Goal: Information Seeking & Learning: Learn about a topic

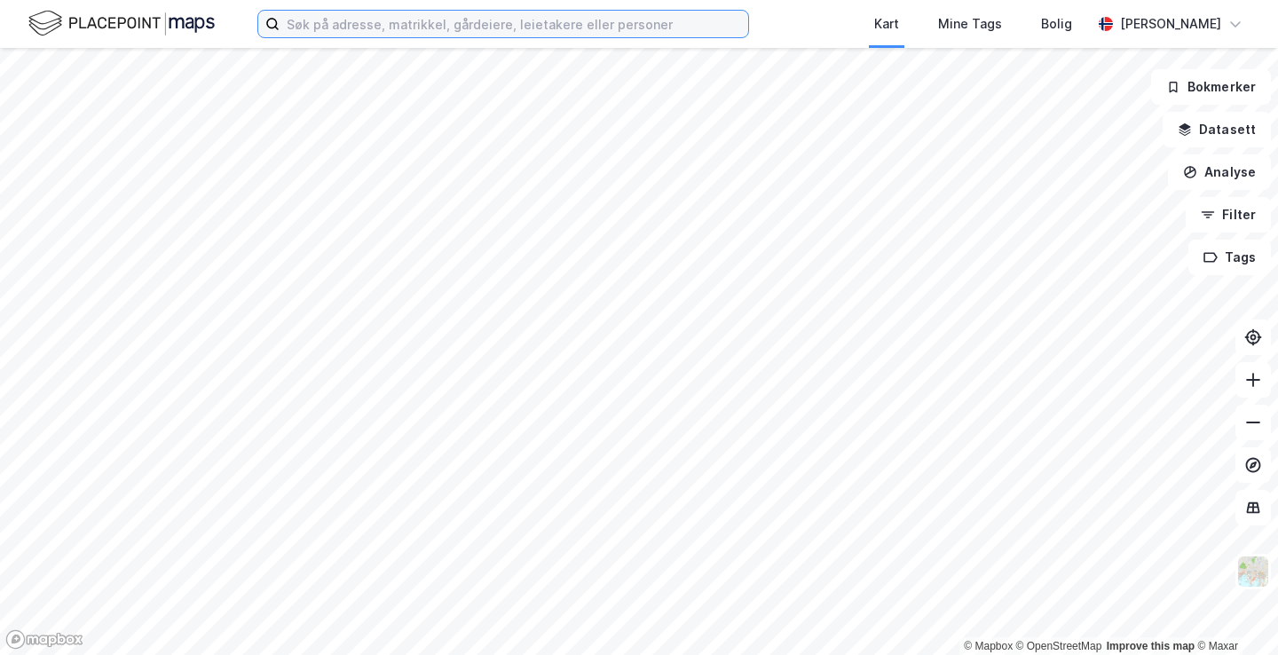
click at [501, 21] on input at bounding box center [514, 24] width 469 height 27
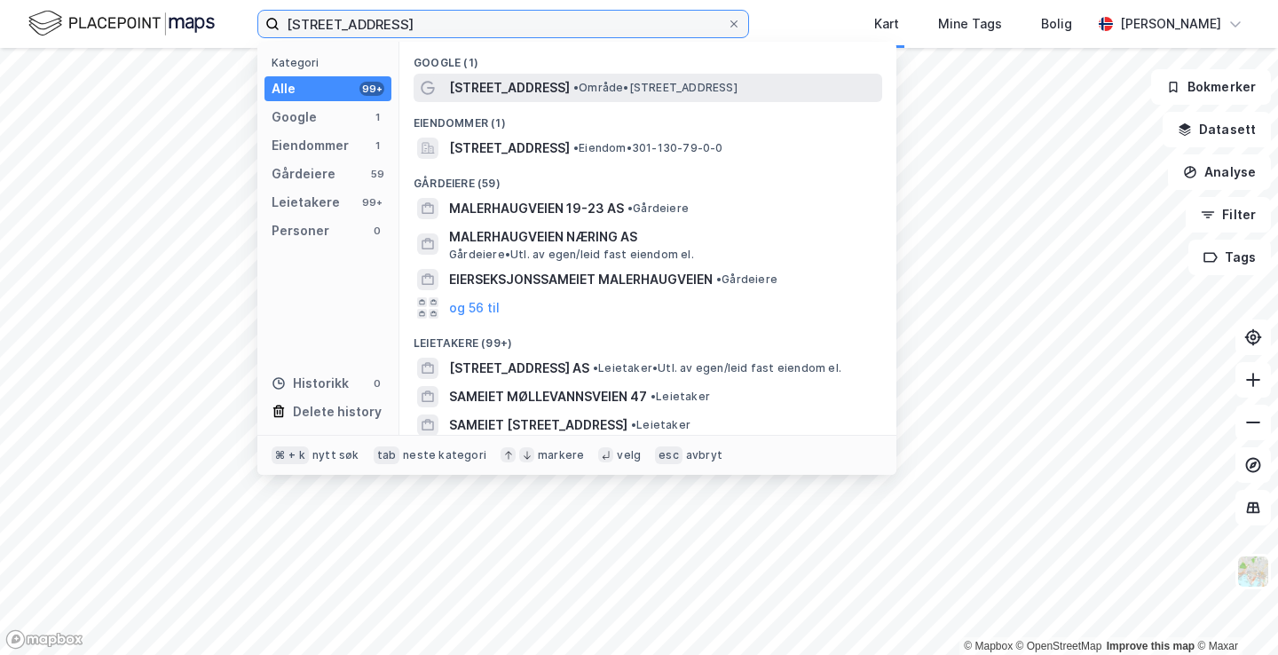
type input "[STREET_ADDRESS]"
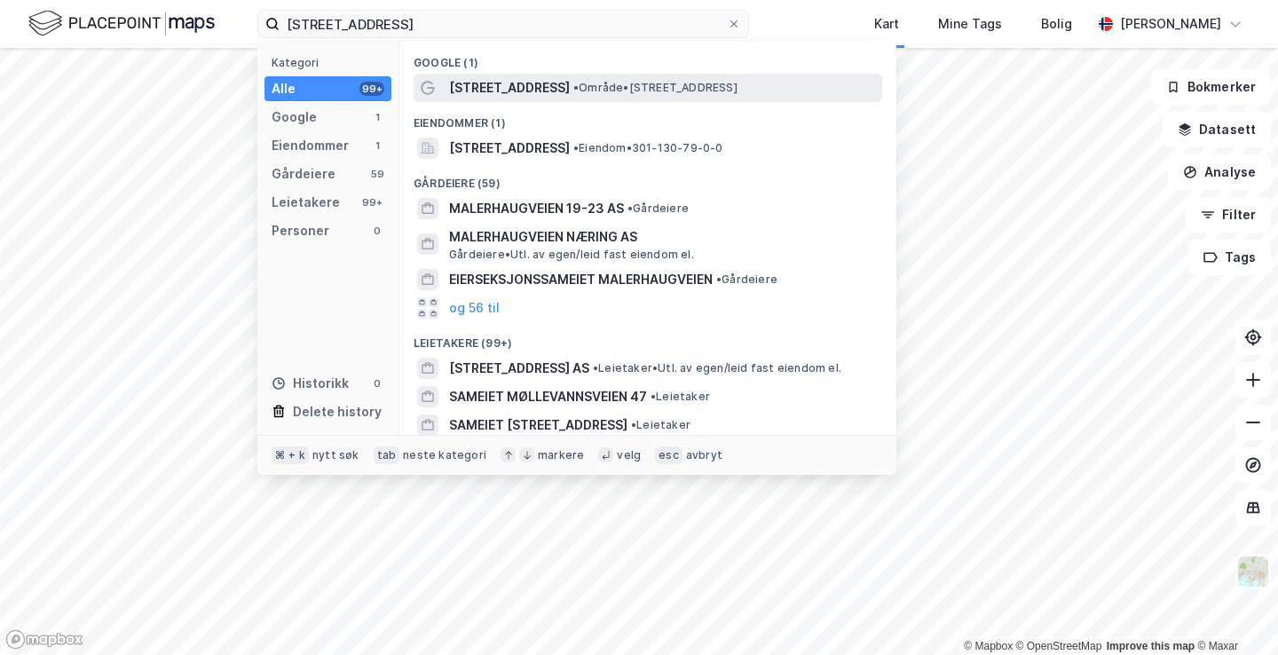
click at [516, 77] on span "[STREET_ADDRESS]" at bounding box center [509, 87] width 121 height 21
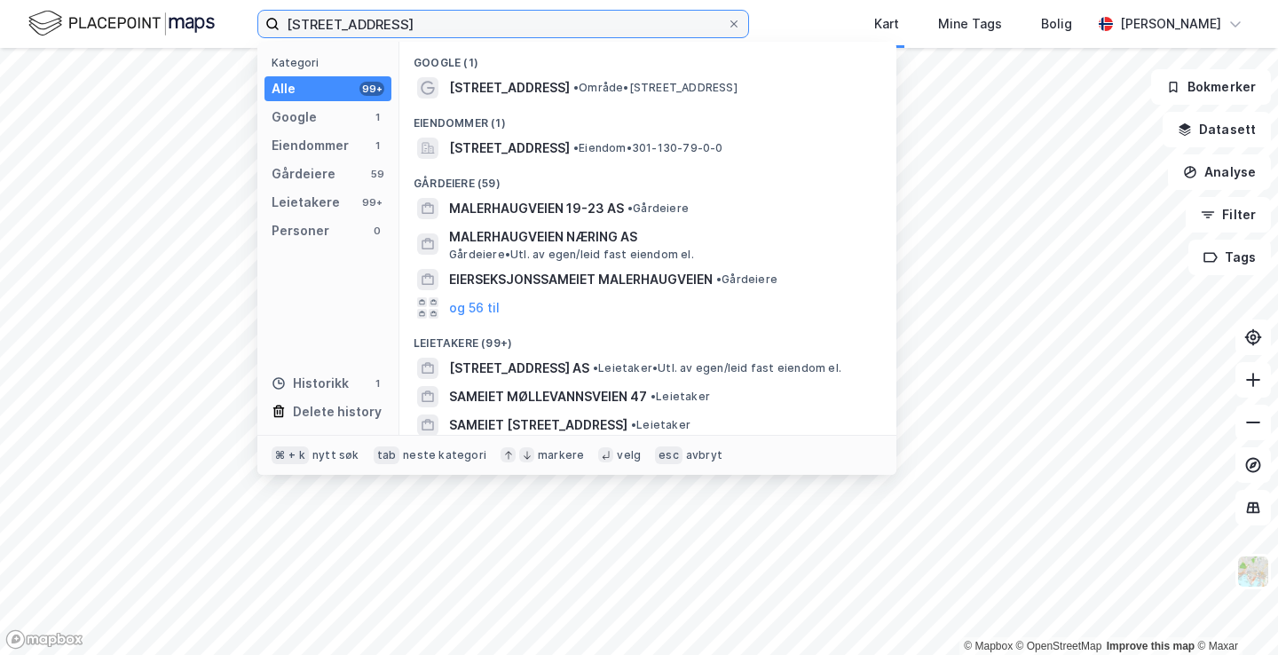
click at [450, 20] on input "[STREET_ADDRESS]" at bounding box center [503, 24] width 447 height 27
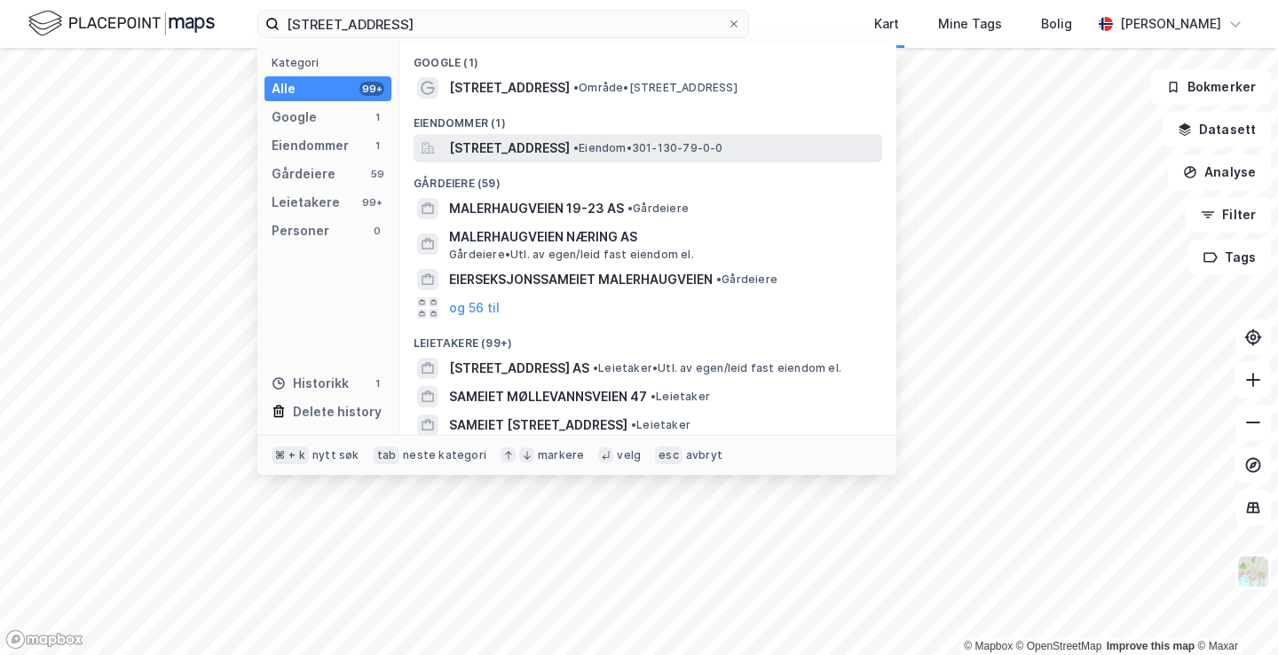
click at [552, 143] on span "[STREET_ADDRESS]" at bounding box center [509, 148] width 121 height 21
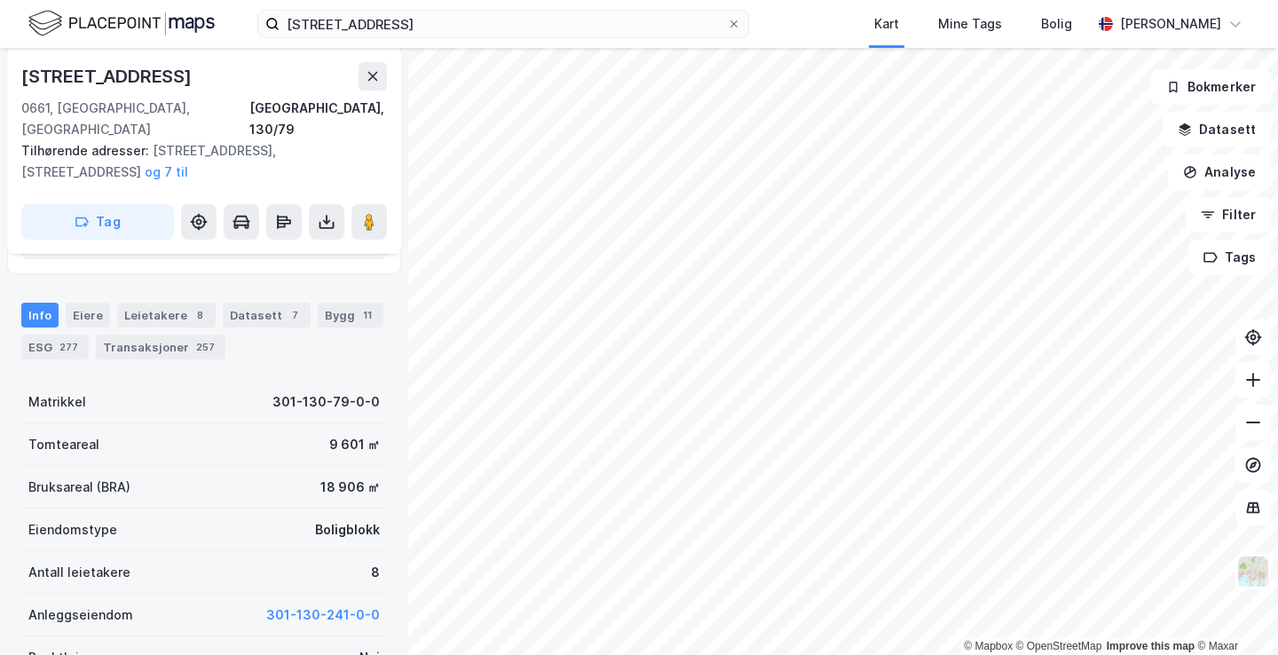
scroll to position [356, 0]
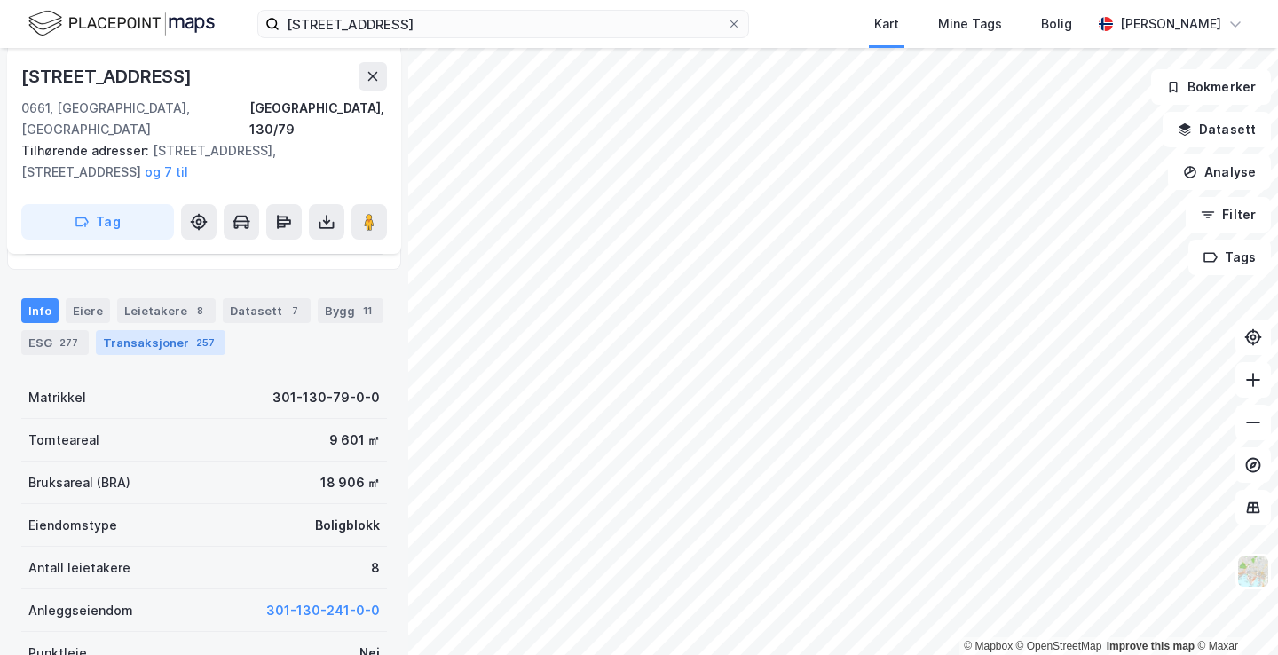
click at [197, 334] on div "257" at bounding box center [206, 343] width 26 height 18
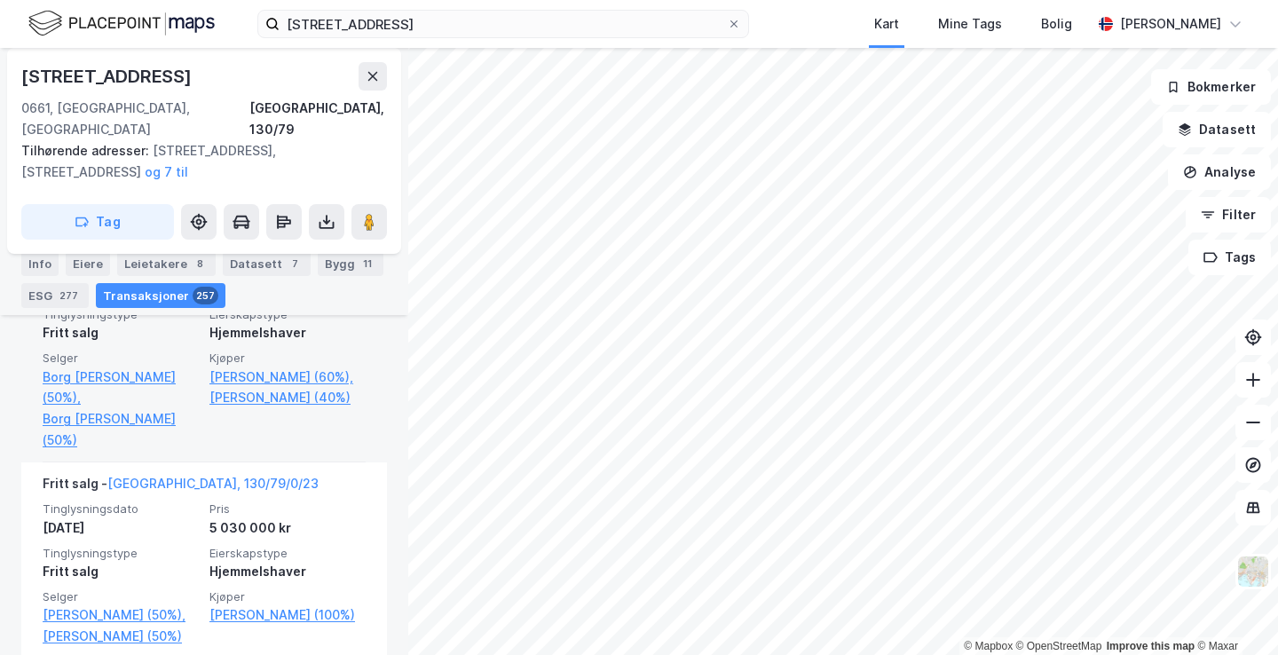
scroll to position [1063, 0]
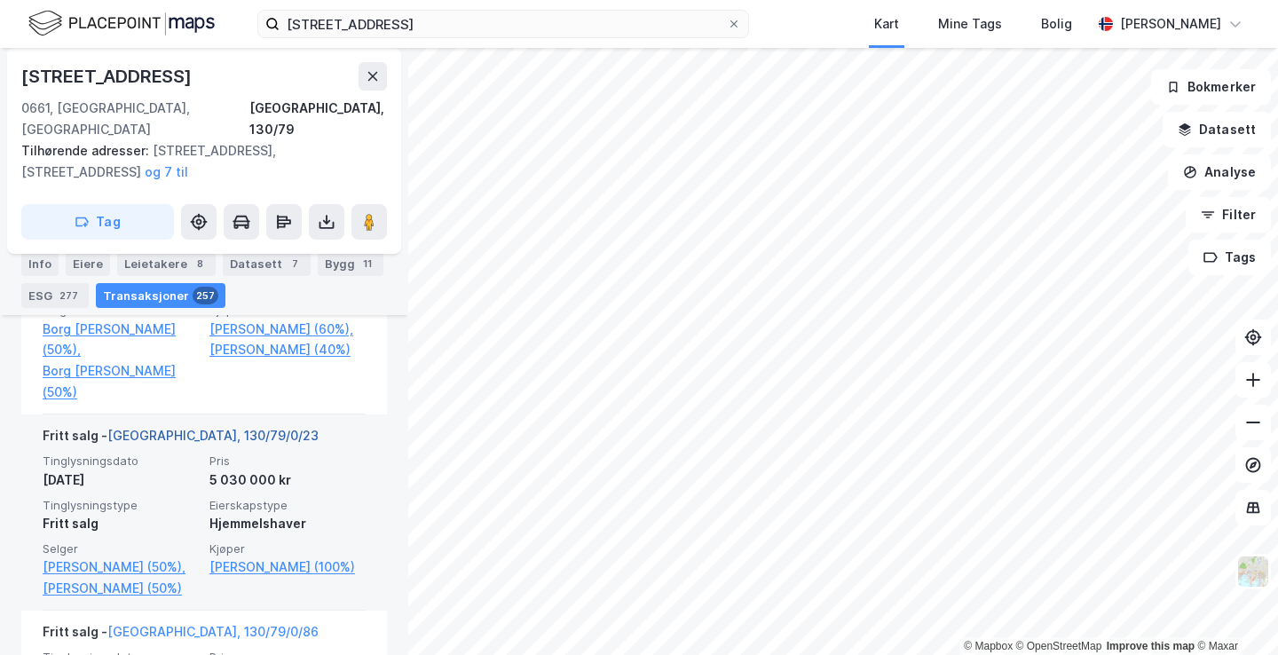
click at [172, 428] on link "[GEOGRAPHIC_DATA], 130/79/0/23" at bounding box center [212, 435] width 211 height 15
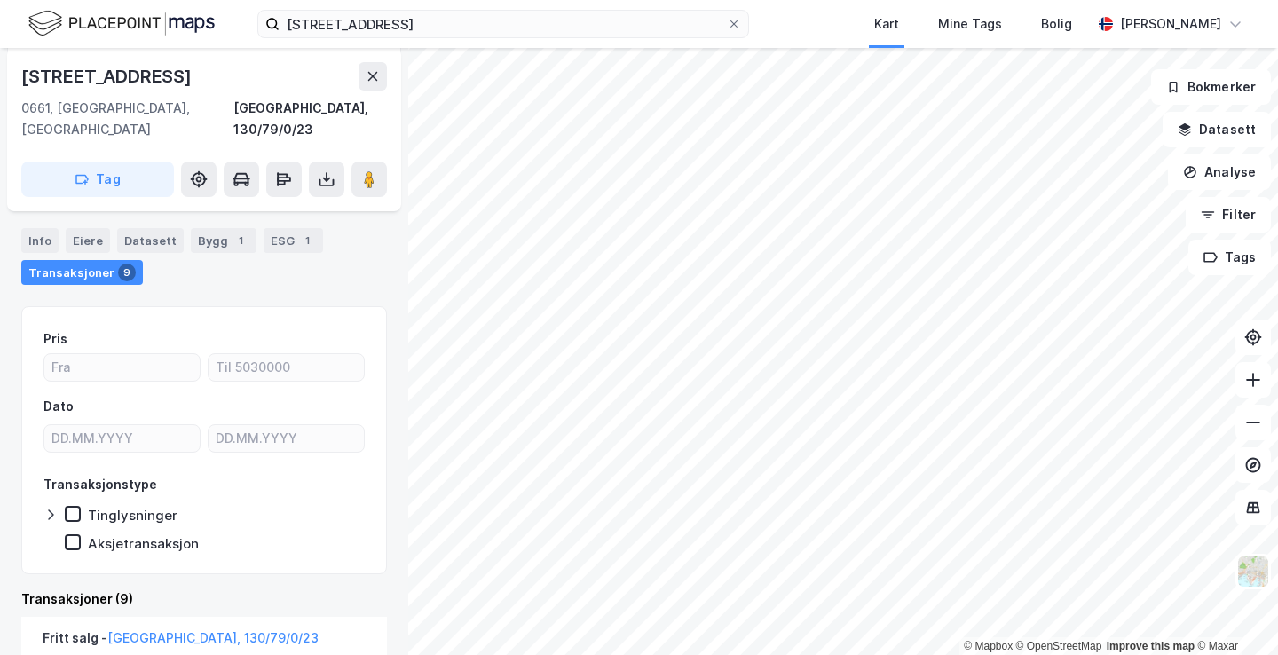
scroll to position [183, 0]
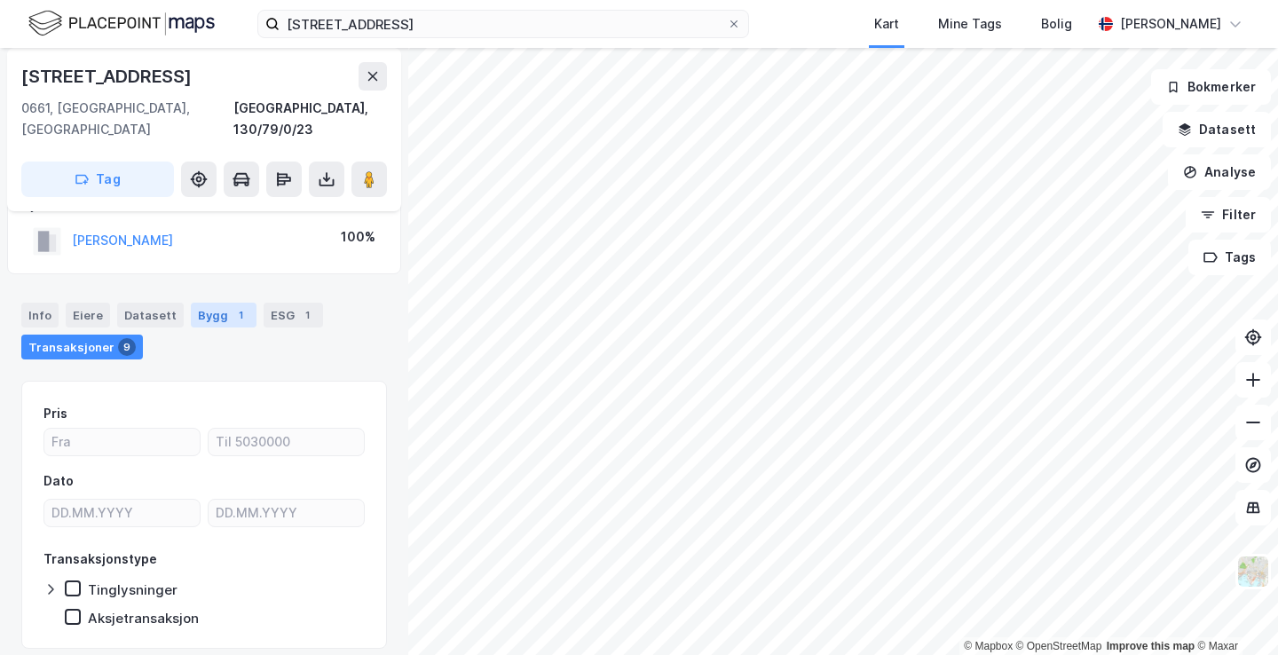
click at [198, 303] on div "Bygg 1" at bounding box center [224, 315] width 66 height 25
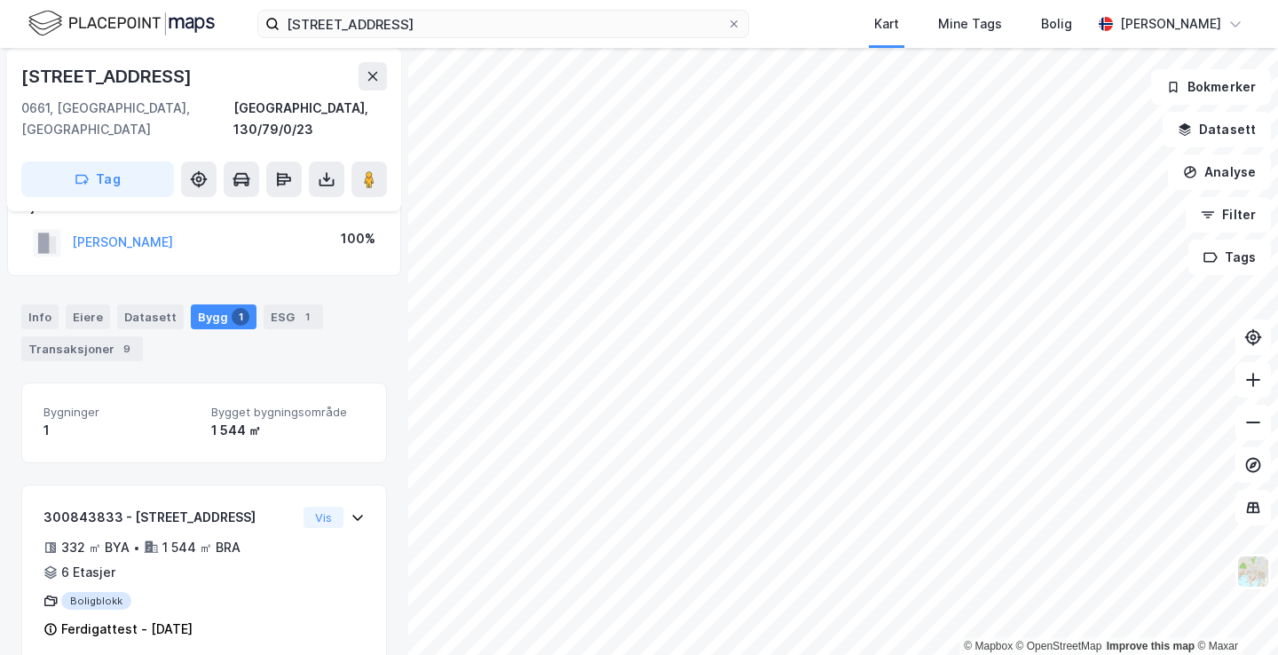
scroll to position [172, 0]
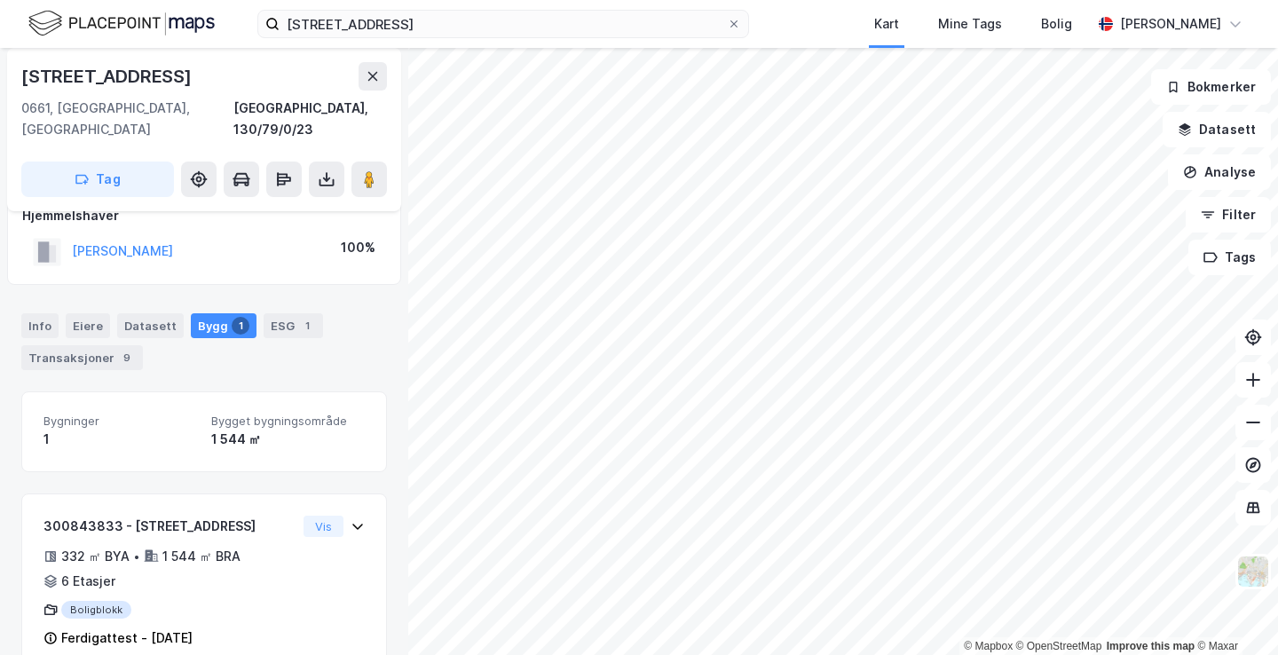
click at [60, 313] on div "Info Eiere Datasett Bygg 1 ESG 1 Transaksjoner 9" at bounding box center [204, 341] width 366 height 57
click at [49, 313] on div "Info" at bounding box center [39, 325] width 37 height 25
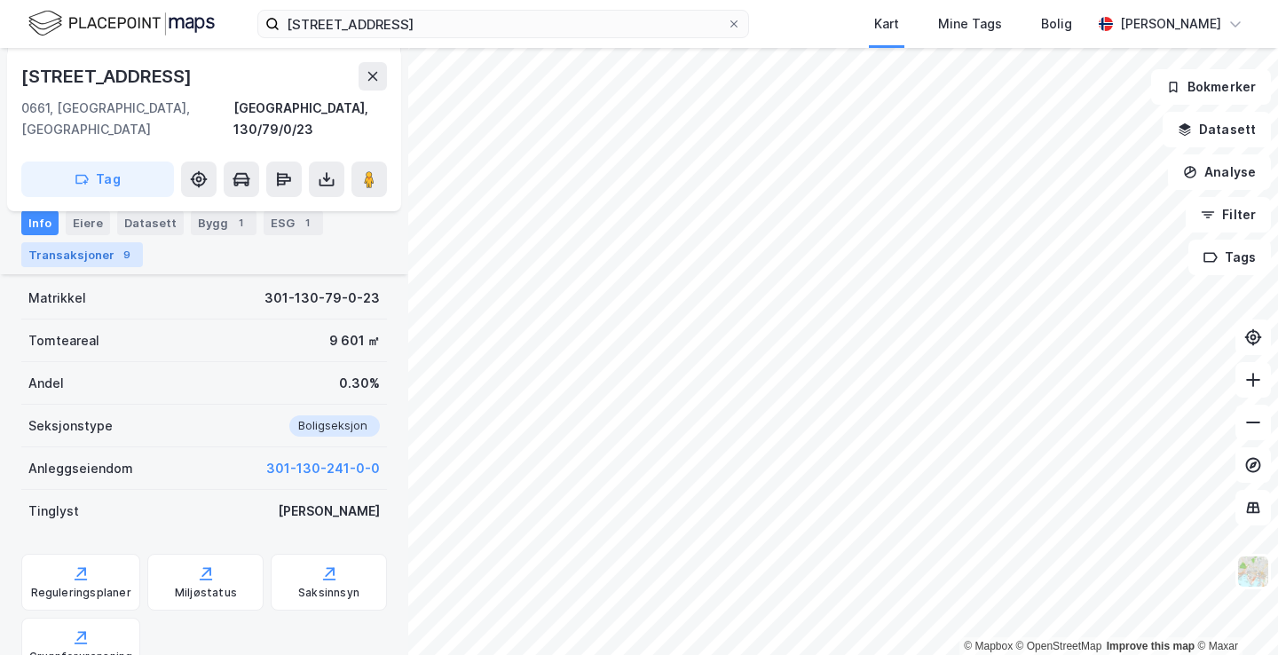
click at [99, 264] on div "Transaksjoner 9" at bounding box center [82, 254] width 122 height 25
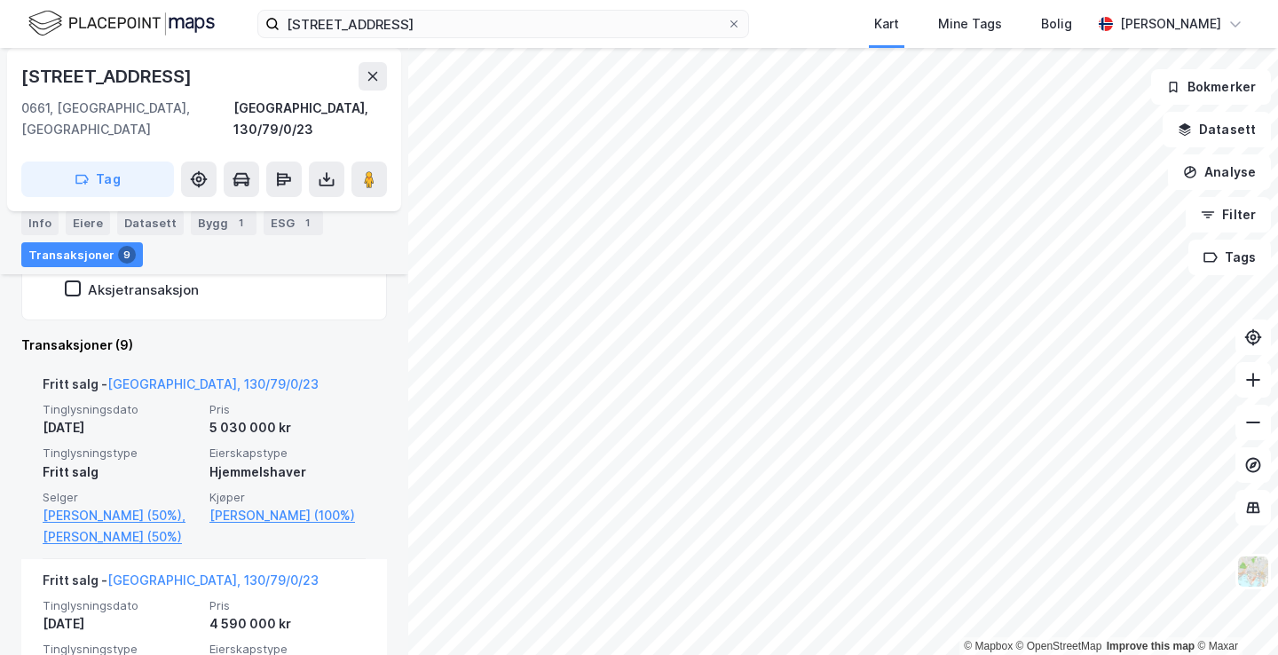
scroll to position [494, 0]
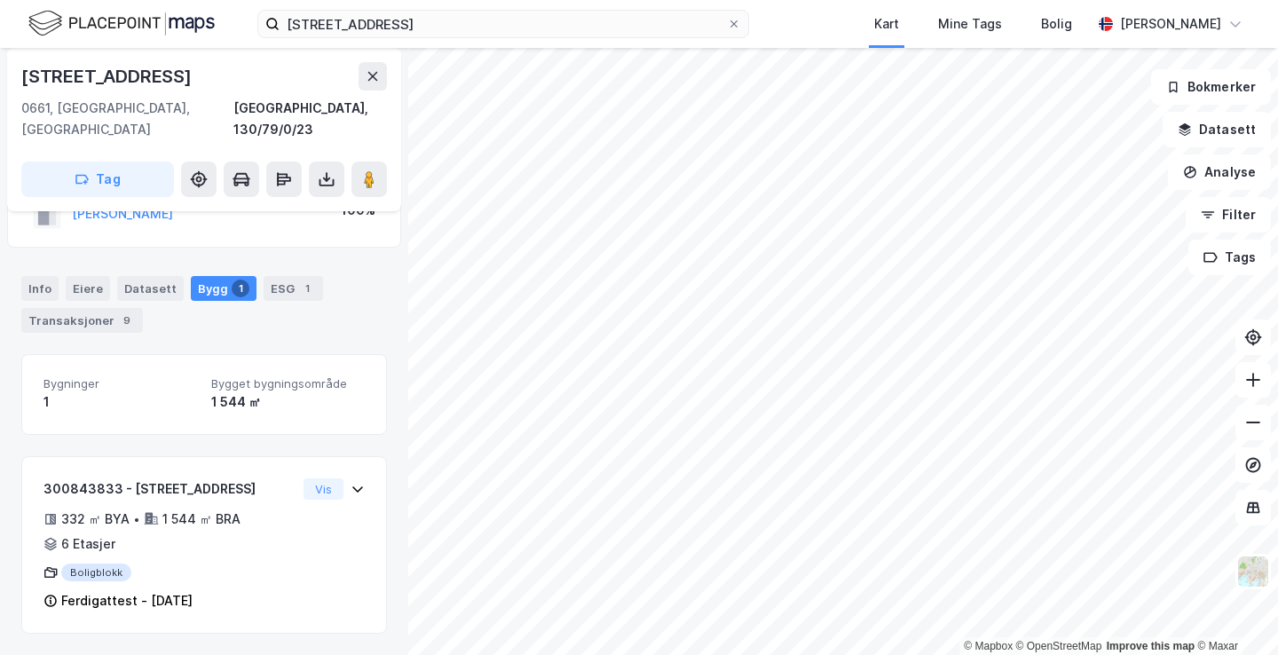
scroll to position [180, 0]
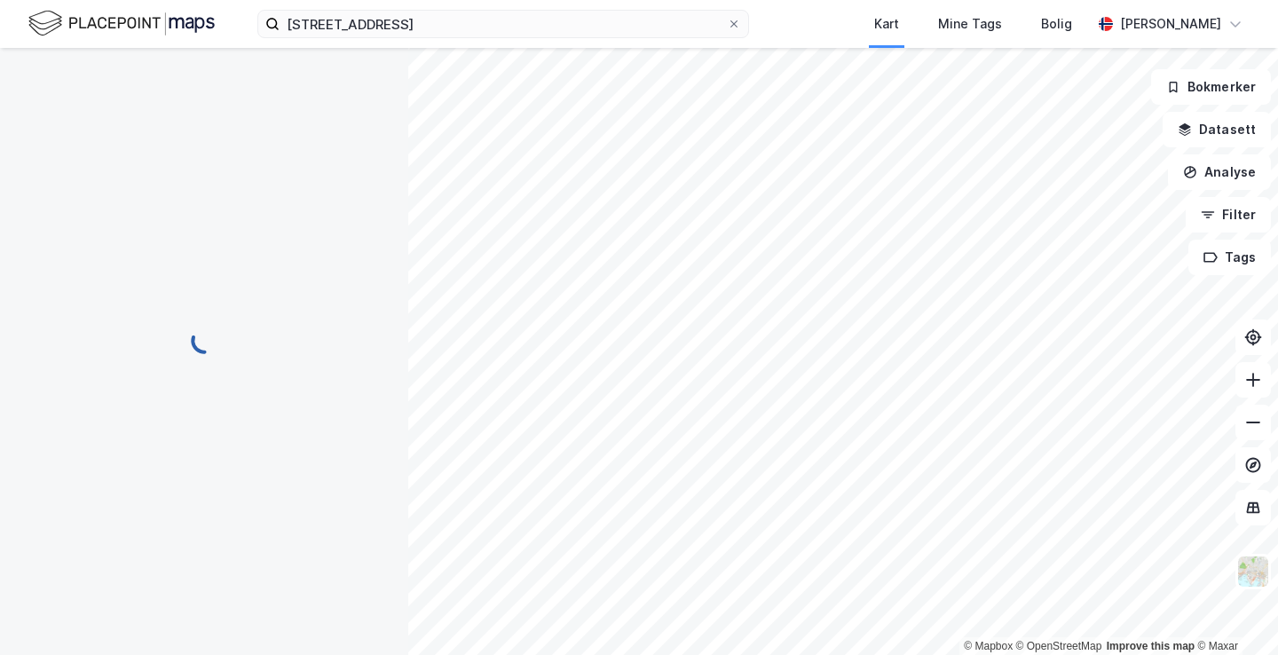
scroll to position [180, 0]
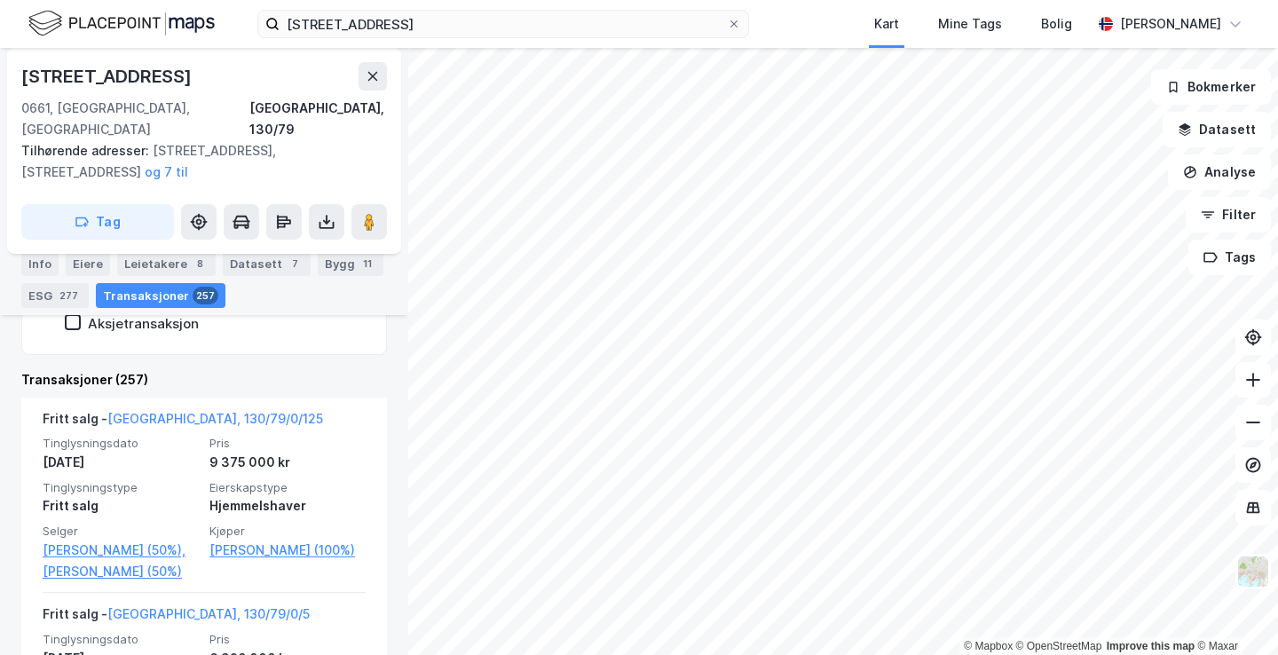
scroll to position [647, 0]
